Goal: Transaction & Acquisition: Purchase product/service

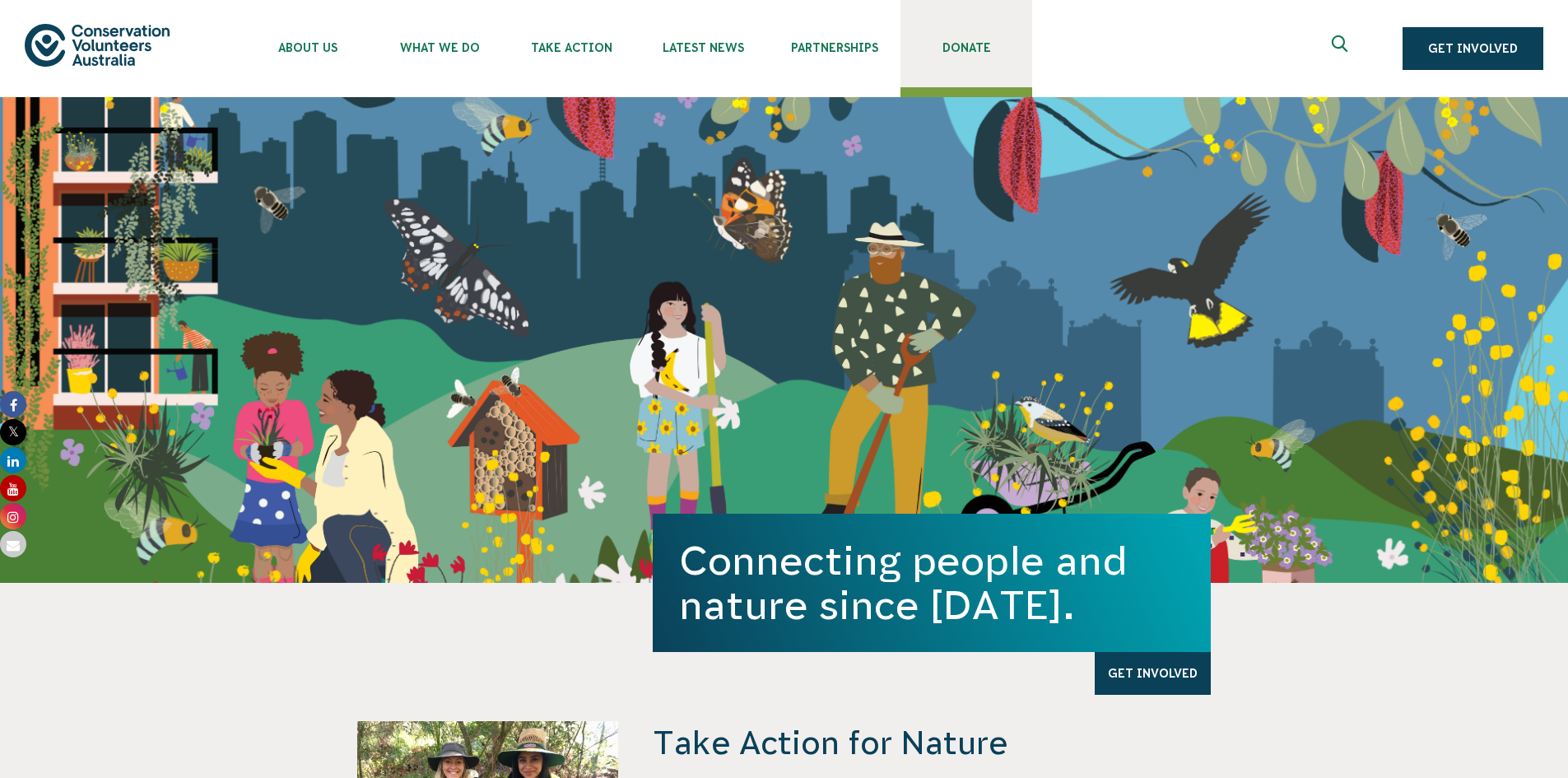
click at [978, 43] on span "Donate" at bounding box center [966, 48] width 132 height 13
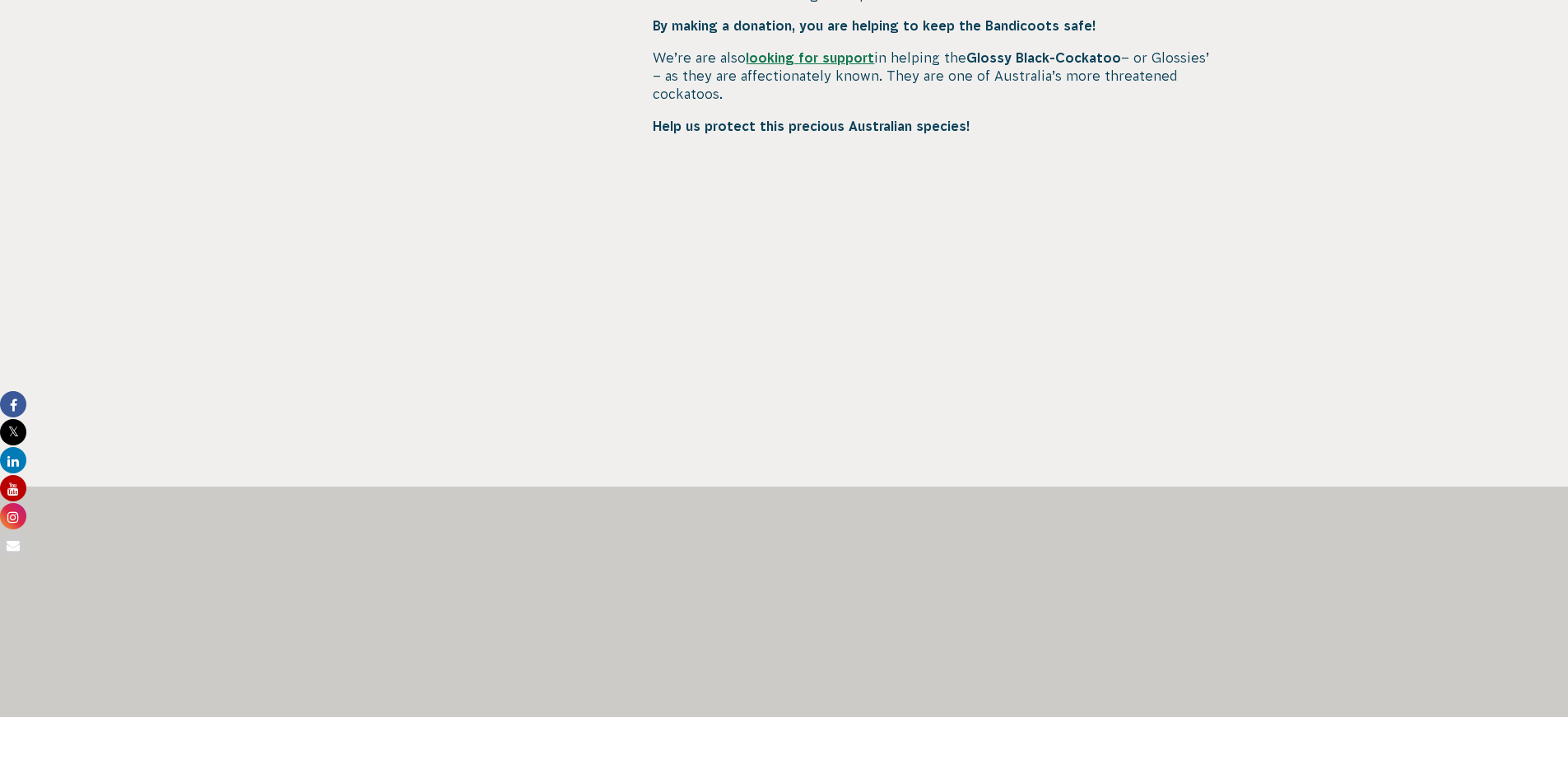
scroll to position [823, 0]
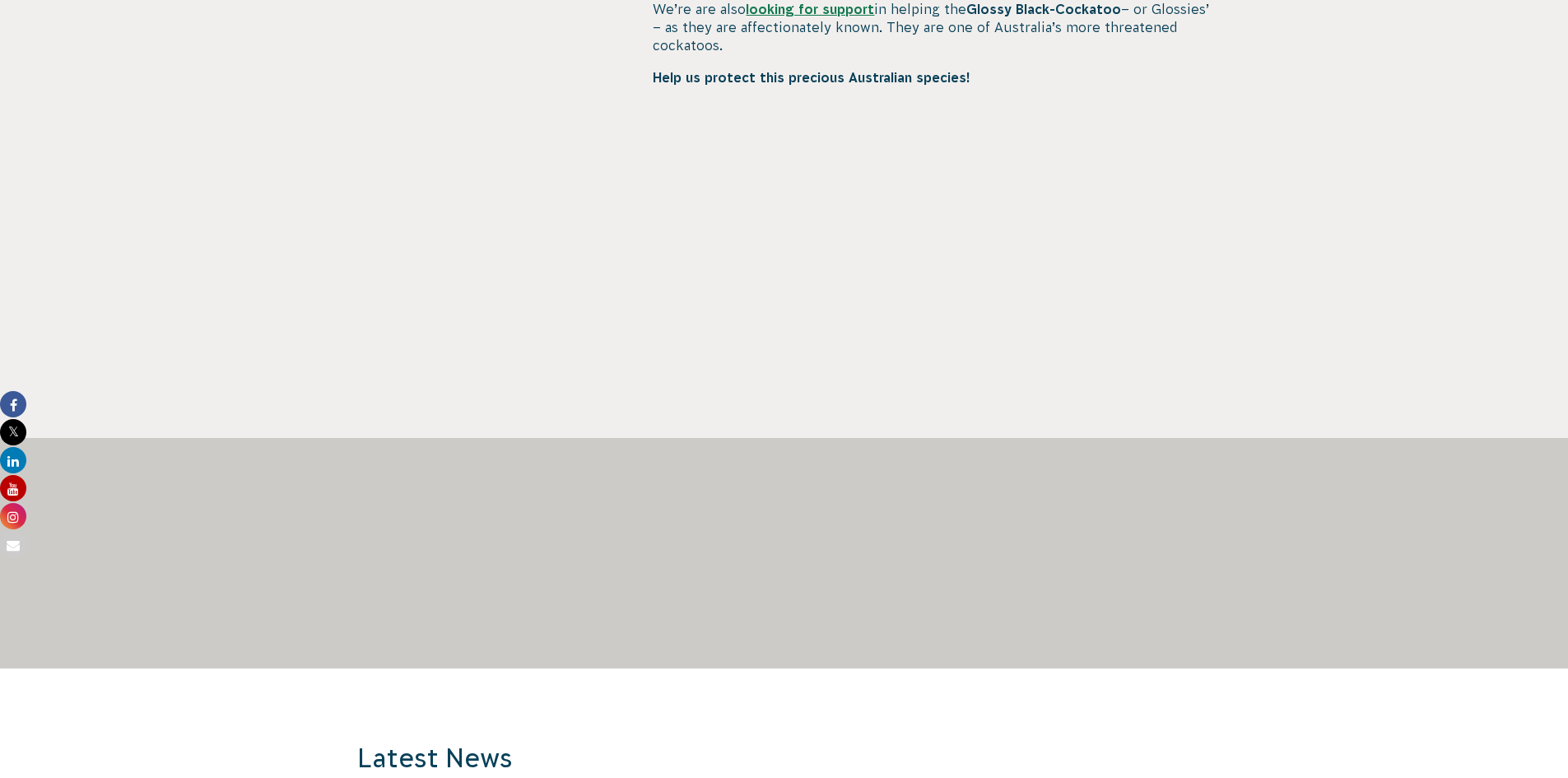
scroll to position [906, 0]
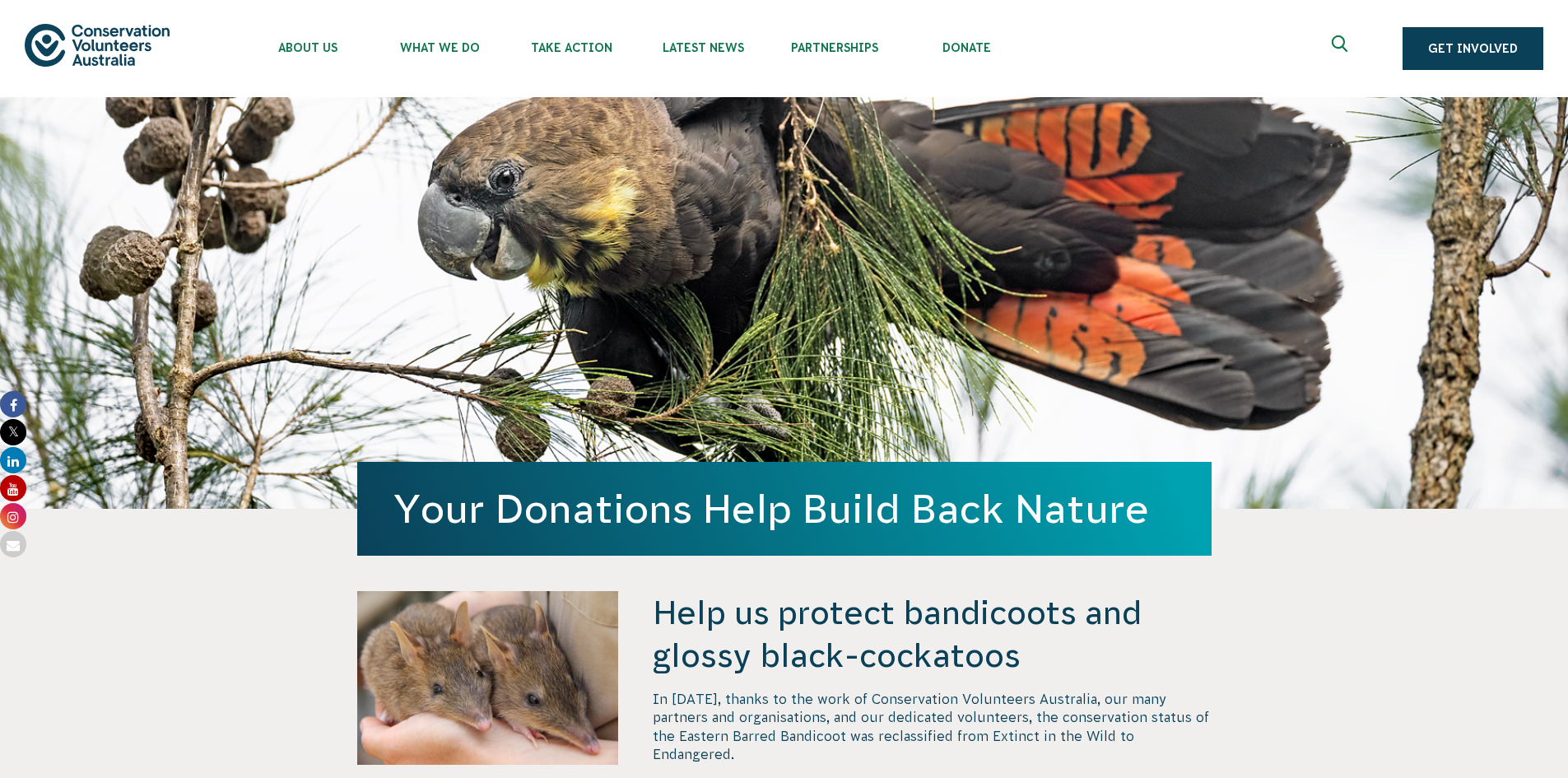
scroll to position [906, 0]
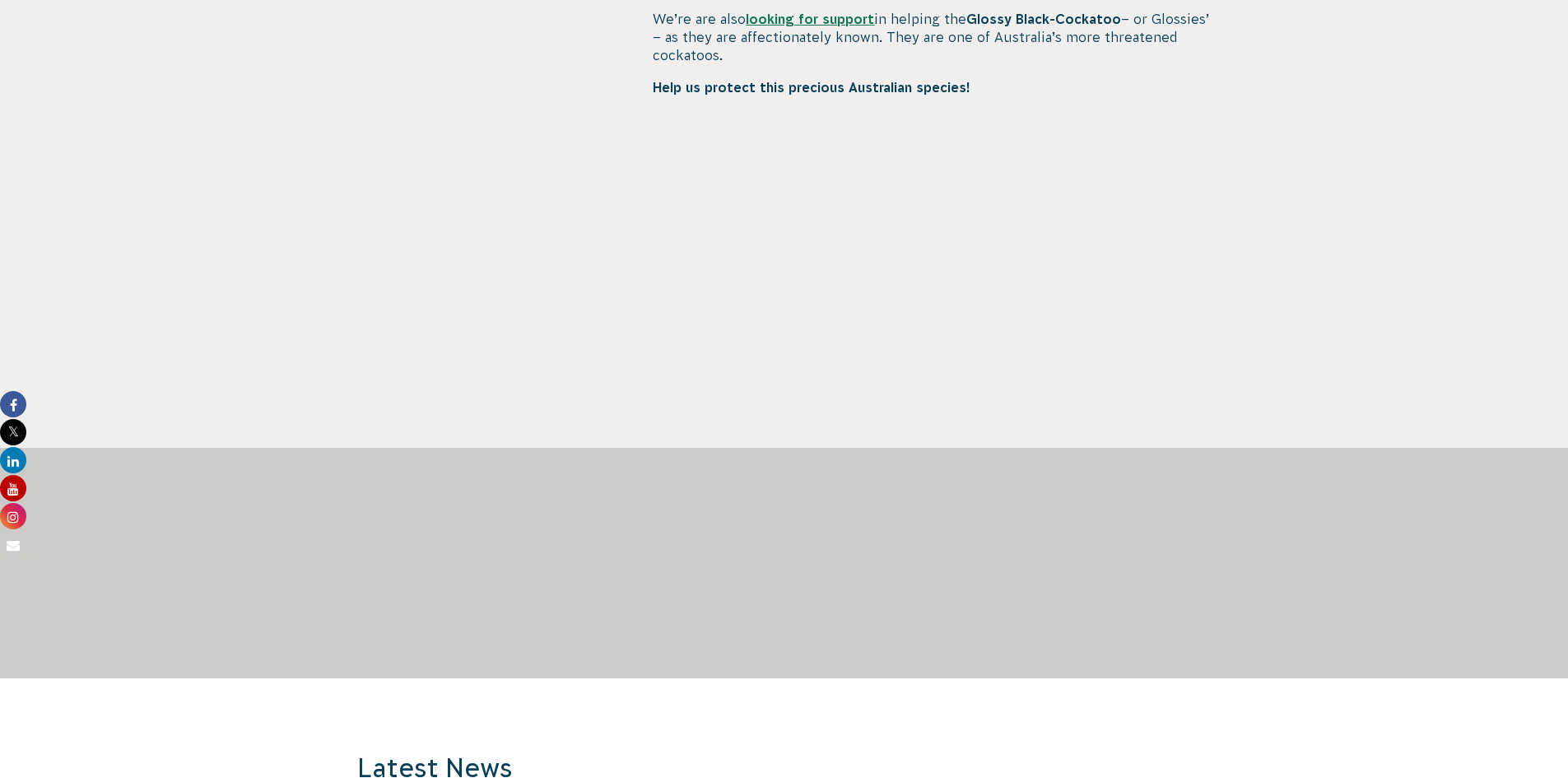
scroll to position [906, 0]
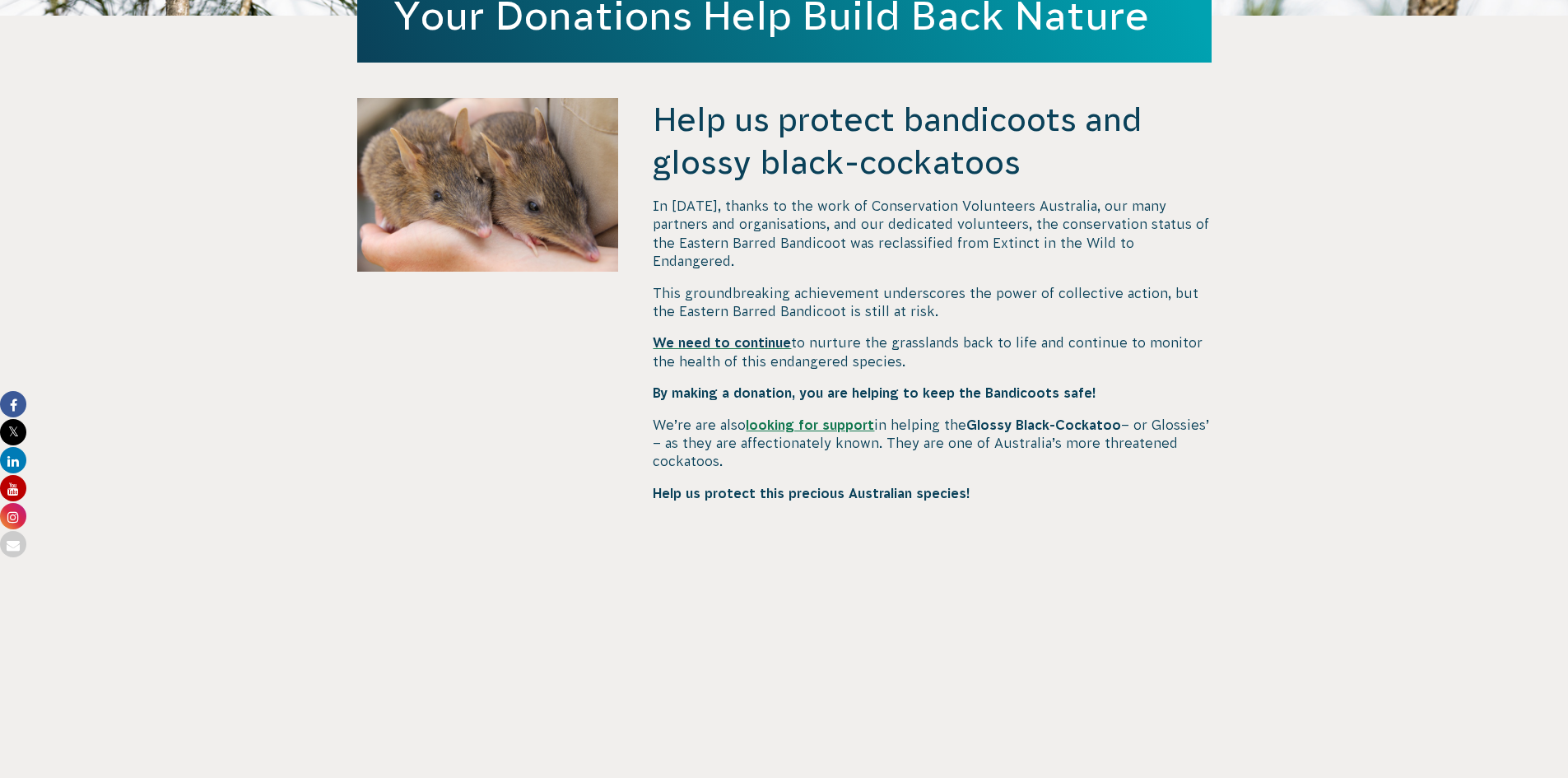
scroll to position [493, 0]
drag, startPoint x: 1435, startPoint y: 373, endPoint x: 1043, endPoint y: 403, distance: 393.1
click at [1043, 416] on strong "Glossy Black-Cockatoo" at bounding box center [1043, 424] width 154 height 15
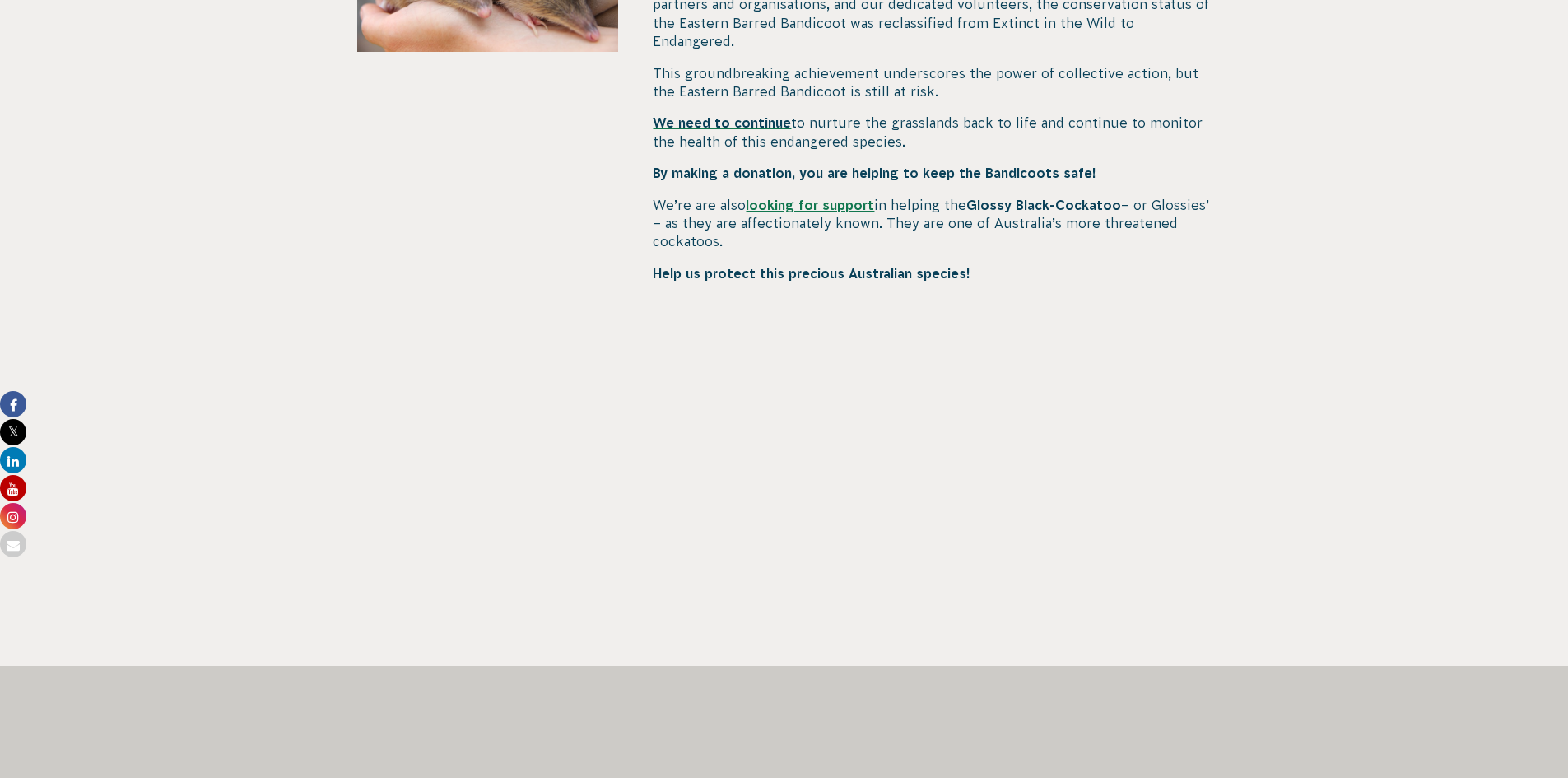
scroll to position [823, 0]
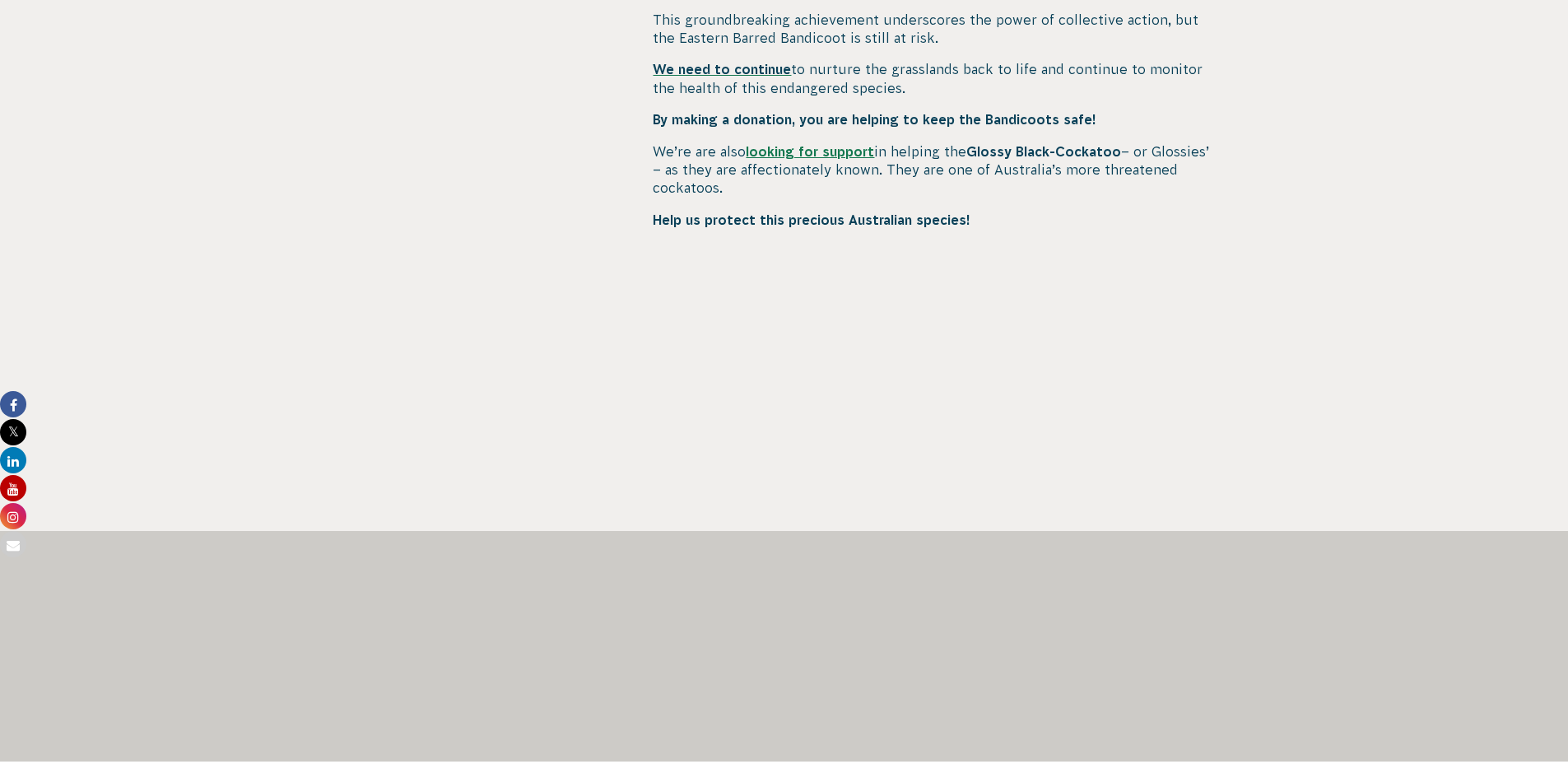
scroll to position [906, 0]
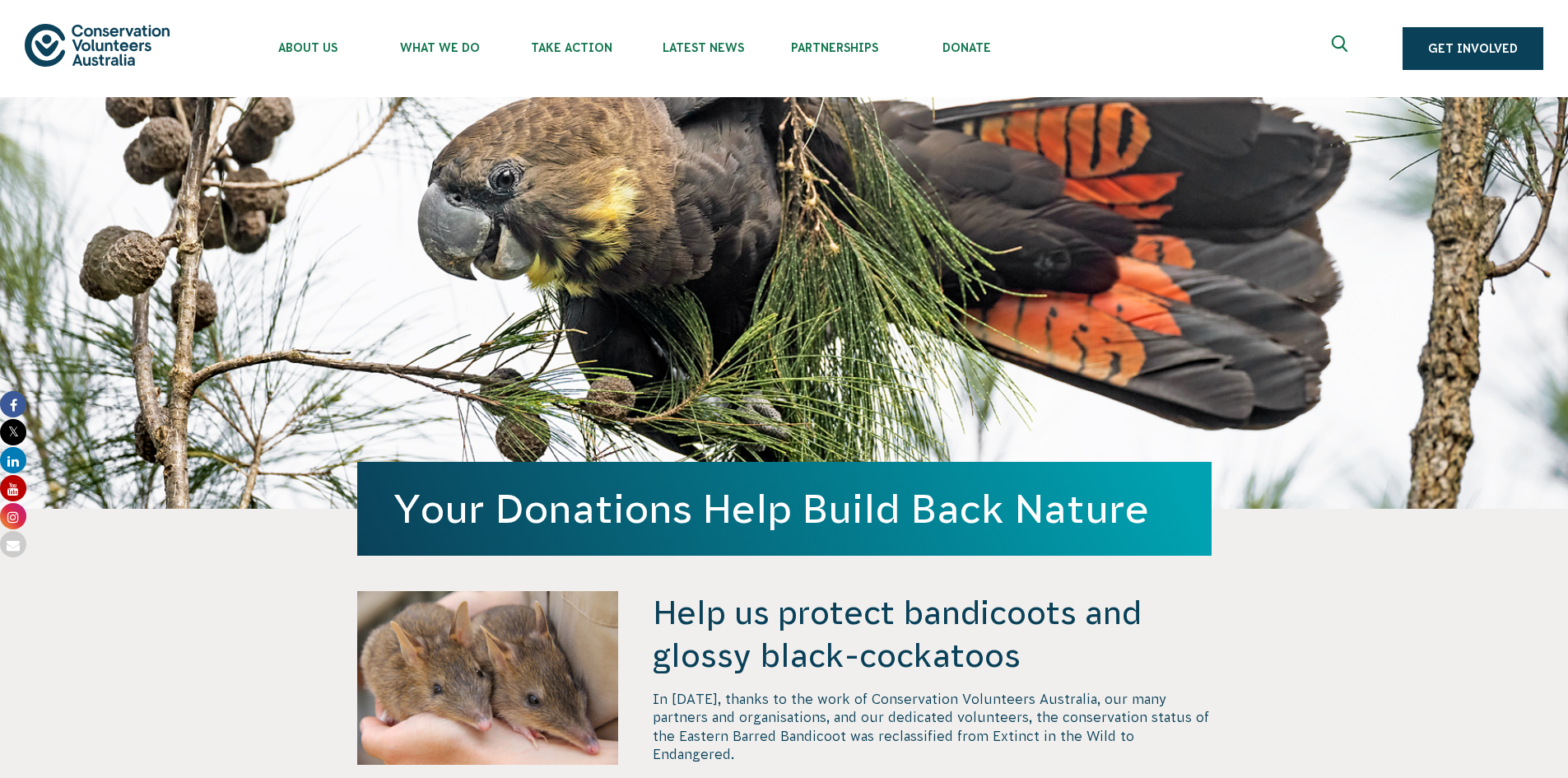
scroll to position [906, 0]
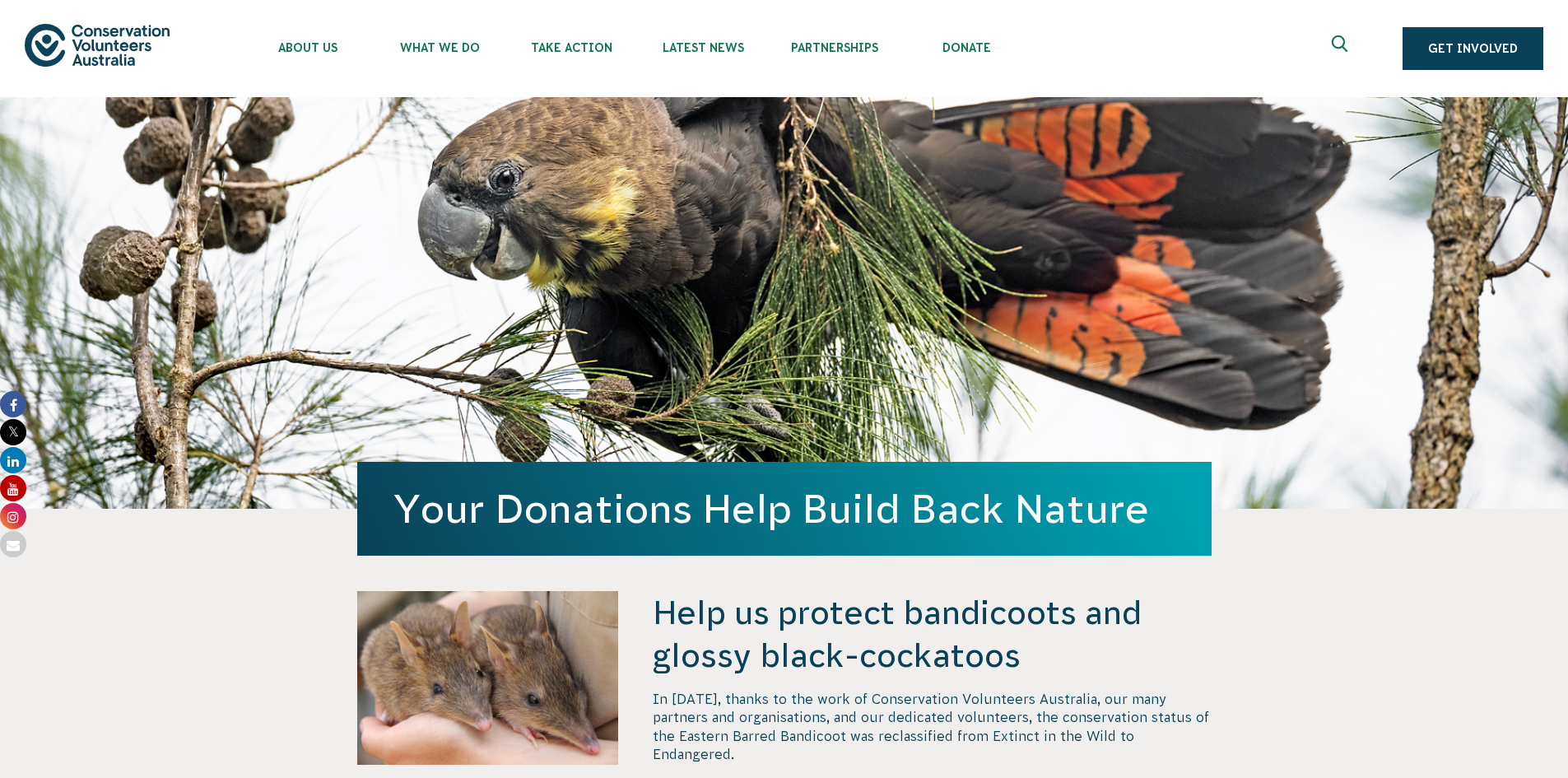
scroll to position [906, 0]
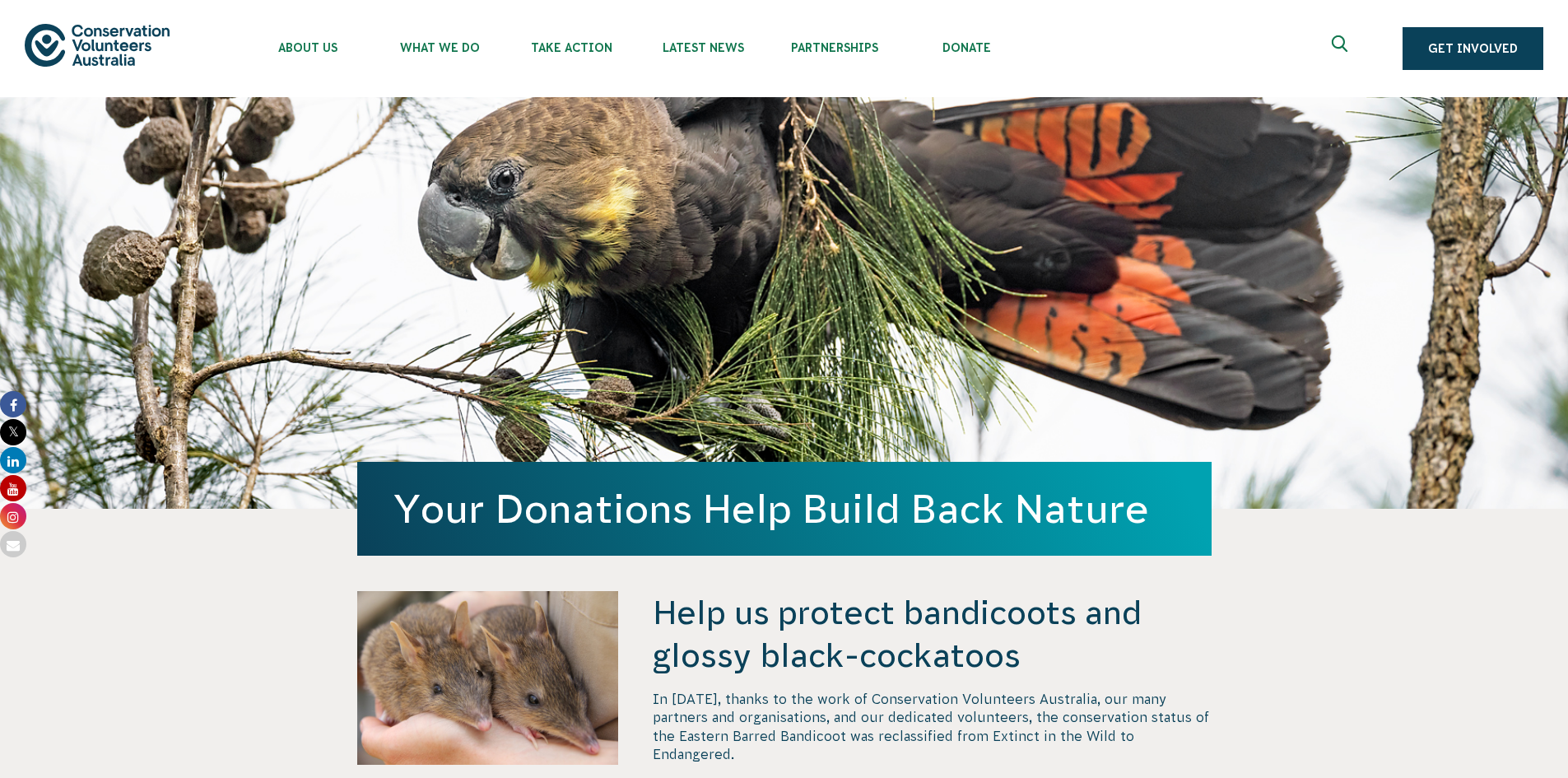
scroll to position [906, 0]
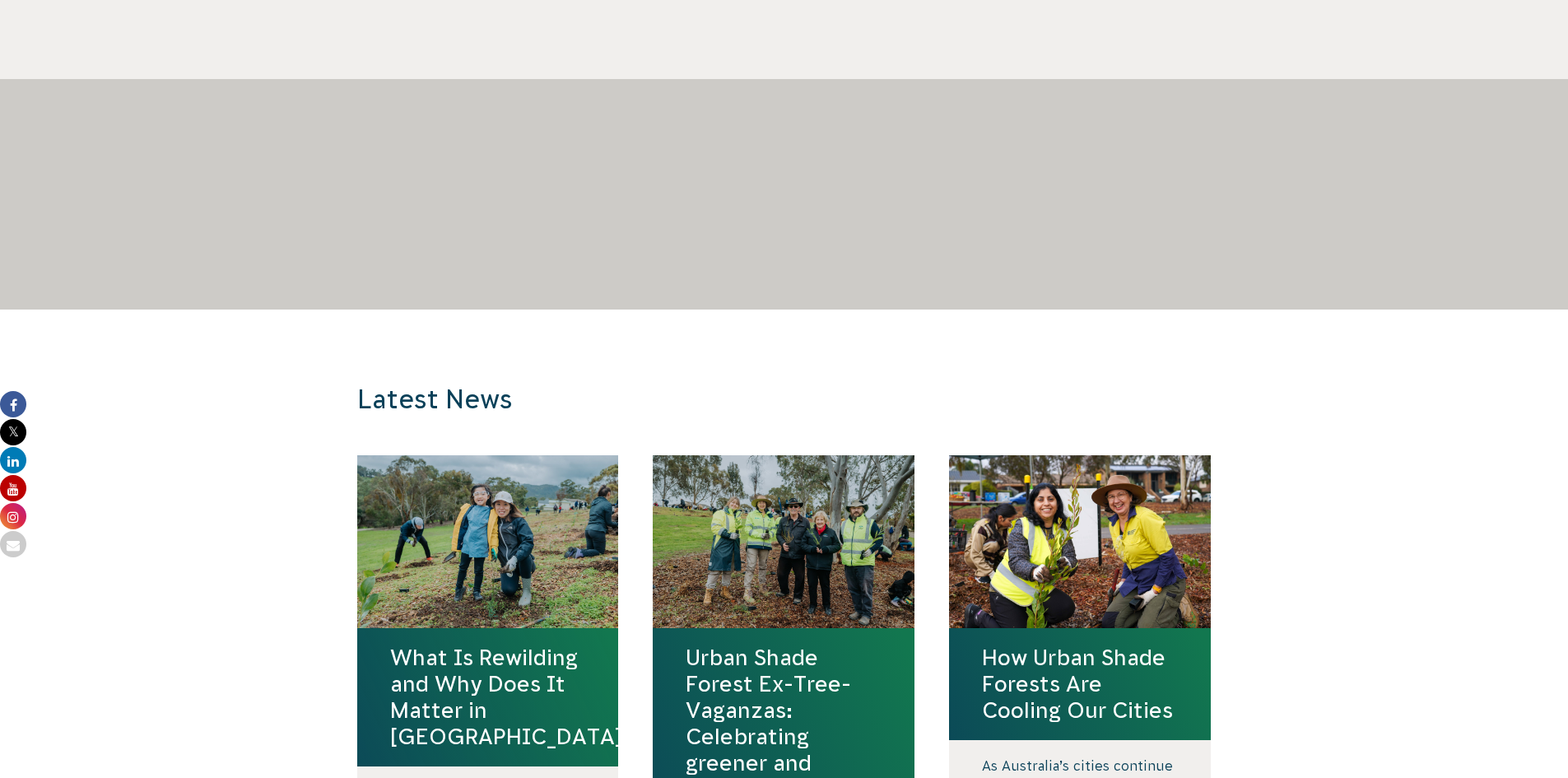
scroll to position [1070, 0]
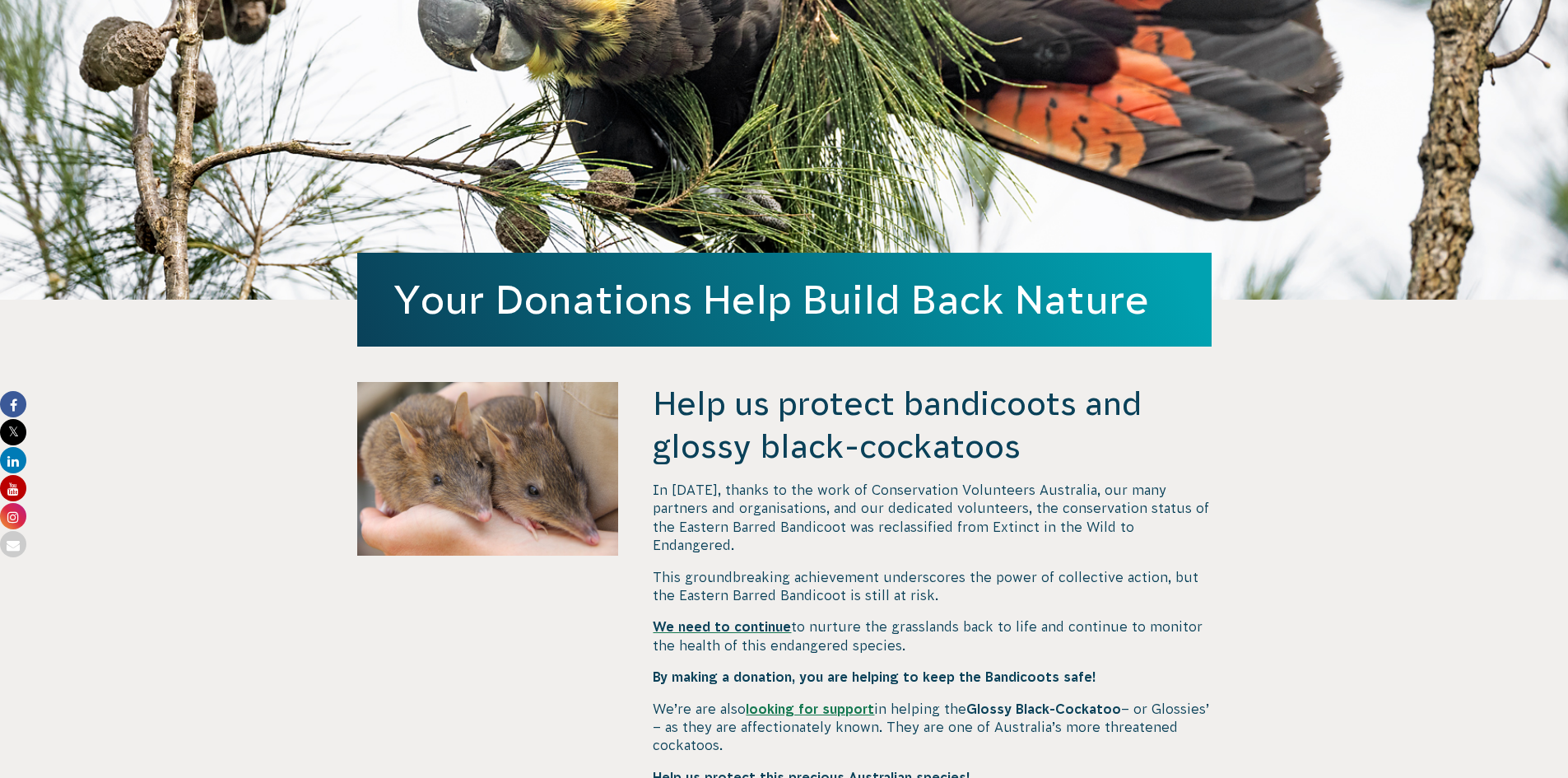
scroll to position [247, 0]
